Goal: Entertainment & Leisure: Consume media (video, audio)

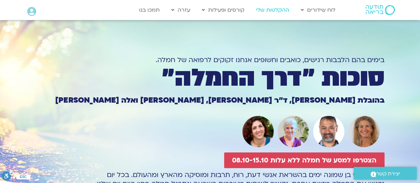
click at [269, 9] on link "ההקלטות שלי" at bounding box center [273, 10] width 40 height 13
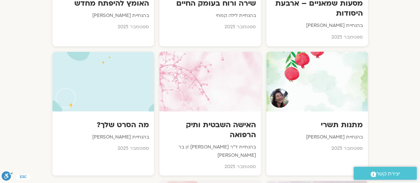
scroll to position [584, 0]
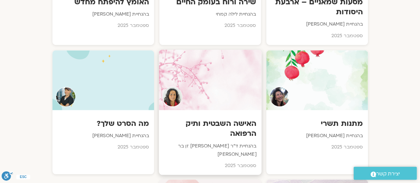
click at [238, 118] on h3 "האישה השבטית ותיק הרפואה" at bounding box center [210, 128] width 93 height 20
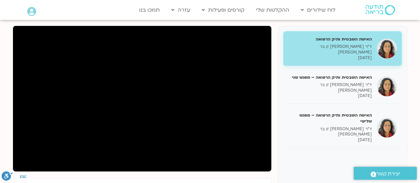
scroll to position [80, 0]
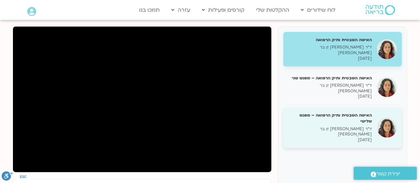
click at [361, 112] on h5 "האישה השבטית ותיק הרפואה – מפגש שלישי" at bounding box center [330, 118] width 84 height 12
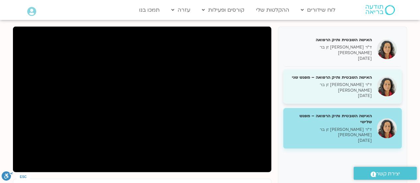
click at [345, 69] on div "האישה השבטית ותיק הרפואה – מפגש שני ד״ר צילה זן בר צור 14/09/2025" at bounding box center [342, 86] width 118 height 35
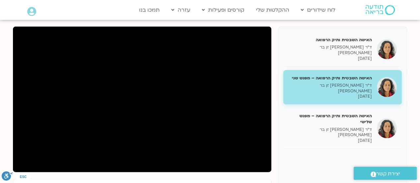
click at [282, 149] on div "האישה השבטית ותיק הרפואה ד״ר צילה זן בר צור 07/09/2025 האישה השבטית ותיק הרפואה…" at bounding box center [342, 143] width 129 height 232
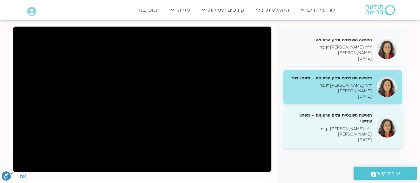
click at [322, 112] on h5 "האישה השבטית ותיק הרפואה – מפגש שלישי" at bounding box center [330, 118] width 84 height 12
